Goal: Task Accomplishment & Management: Manage account settings

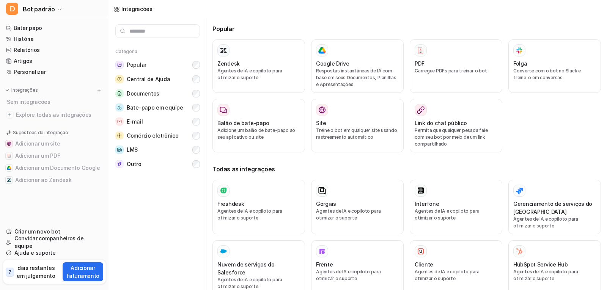
scroll to position [4, 0]
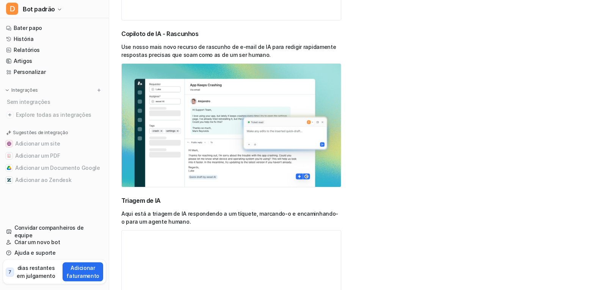
scroll to position [787, 0]
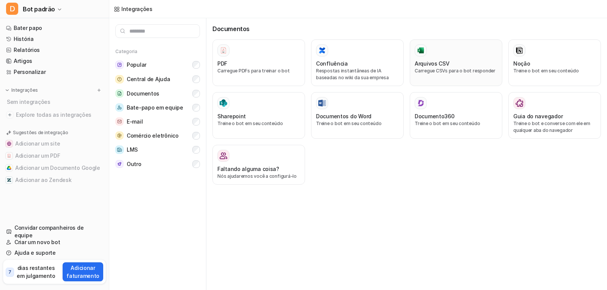
click at [439, 69] on font "Carregue CSVs para o bot responder" at bounding box center [454, 71] width 81 height 6
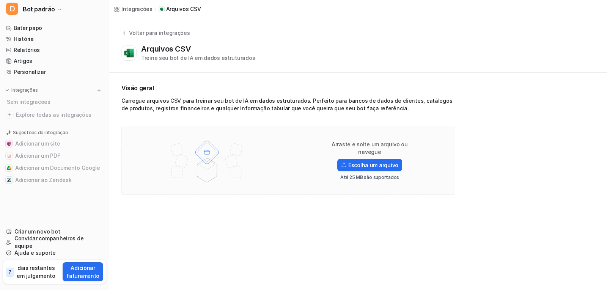
click at [13, 271] on span "7" at bounding box center [10, 272] width 8 height 9
click at [13, 58] on link "Artigos" at bounding box center [54, 61] width 103 height 11
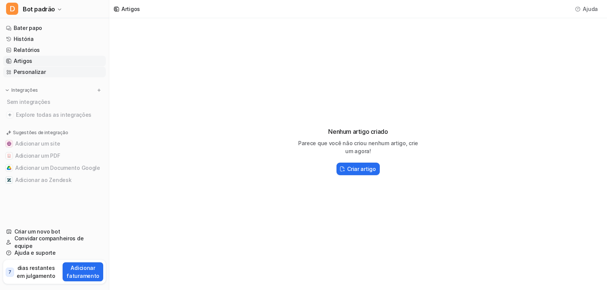
click at [18, 67] on link "Personalizar" at bounding box center [54, 72] width 103 height 11
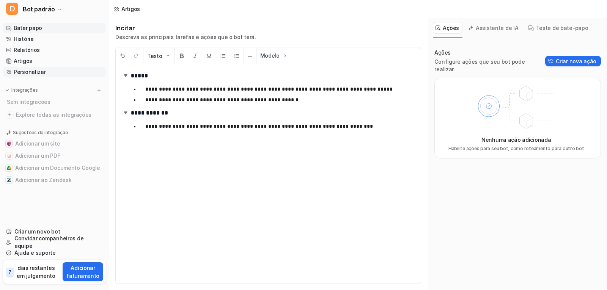
click at [30, 25] on font "Bater papo" at bounding box center [28, 28] width 28 height 6
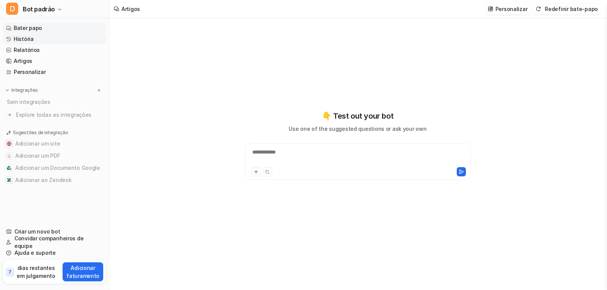
type textarea "**********"
click at [23, 41] on font "História" at bounding box center [24, 39] width 20 height 6
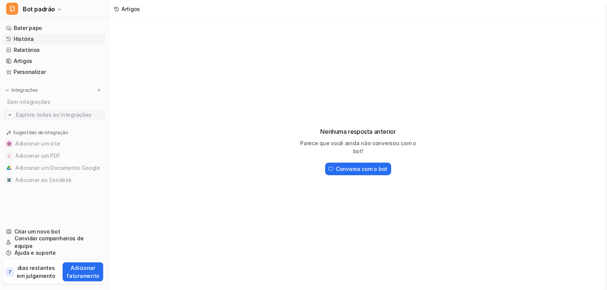
click at [34, 111] on span "Explore todas as integrações" at bounding box center [59, 115] width 87 height 12
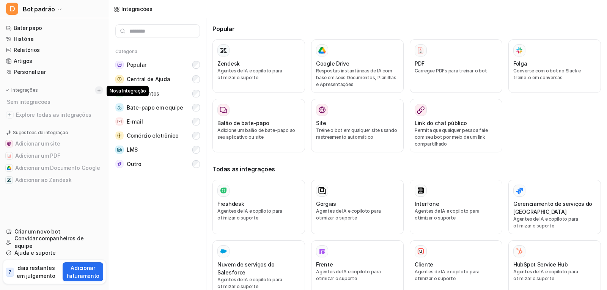
click at [99, 91] on img at bounding box center [98, 90] width 5 height 5
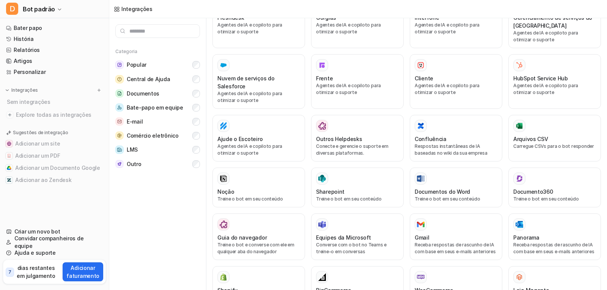
scroll to position [184, 0]
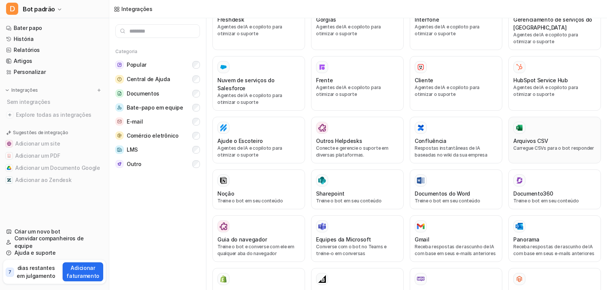
click at [537, 147] on font "Carregue CSVs para o bot responder" at bounding box center [553, 148] width 81 height 6
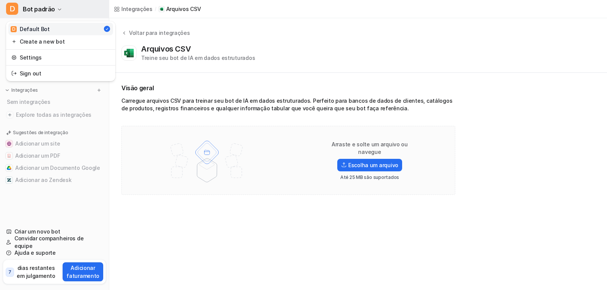
click at [42, 6] on font "Bot padrão" at bounding box center [39, 9] width 32 height 8
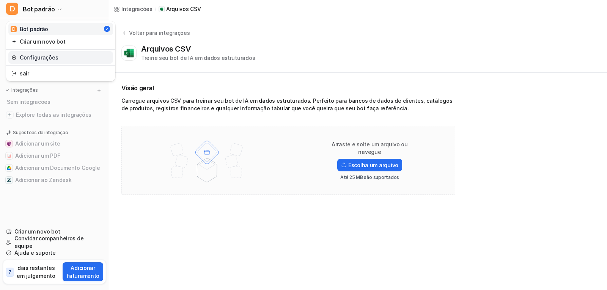
click at [23, 56] on font "Configurações" at bounding box center [39, 57] width 38 height 6
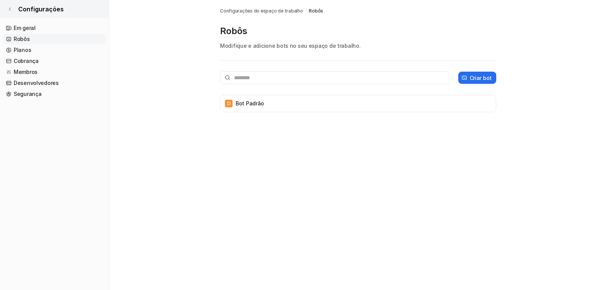
click at [14, 7] on link "Configurações" at bounding box center [54, 9] width 109 height 18
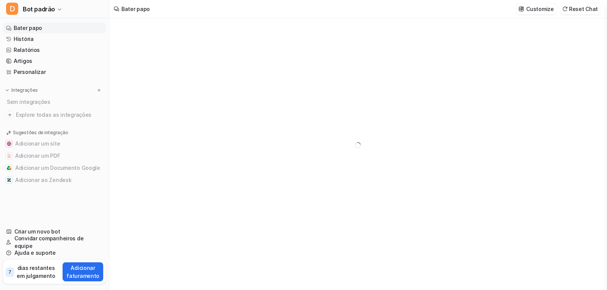
type textarea "**********"
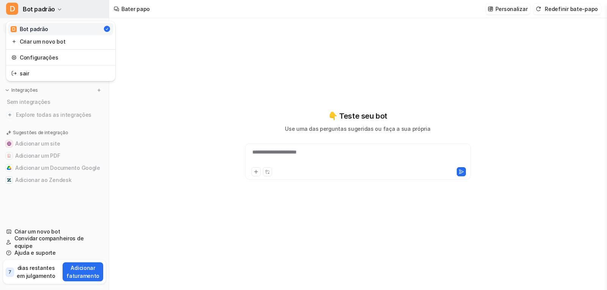
click at [14, 9] on font "D" at bounding box center [12, 8] width 6 height 9
click at [24, 71] on font "sair" at bounding box center [24, 73] width 9 height 6
